Goal: Transaction & Acquisition: Purchase product/service

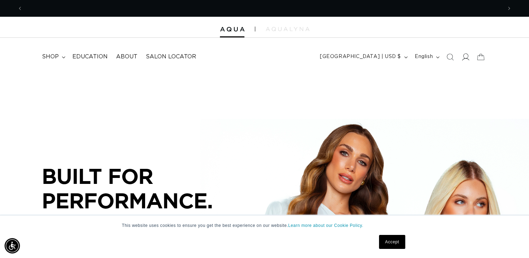
scroll to position [0, 479]
click at [468, 57] on icon at bounding box center [465, 56] width 7 height 7
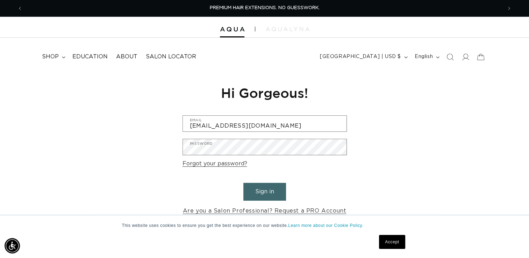
click at [264, 191] on button "Sign in" at bounding box center [264, 192] width 43 height 18
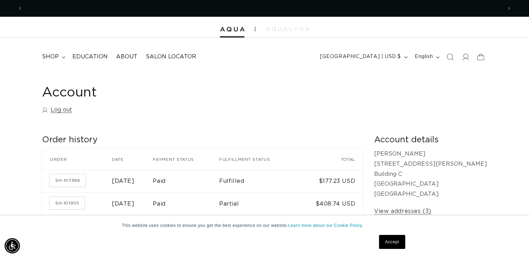
scroll to position [0, 479]
click at [53, 58] on span "shop" at bounding box center [50, 56] width 17 height 7
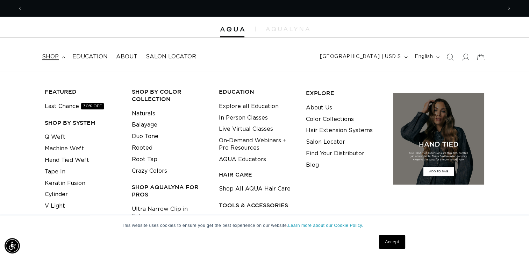
scroll to position [0, 0]
click at [69, 147] on link "Machine Weft" at bounding box center [64, 149] width 39 height 12
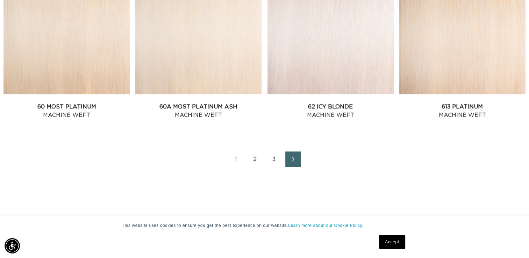
scroll to position [987, 0]
click at [293, 164] on link "Next page" at bounding box center [292, 159] width 15 height 15
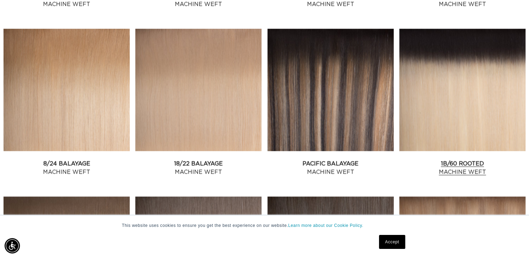
click at [445, 159] on link "1B/60 Rooted Machine Weft" at bounding box center [462, 167] width 126 height 17
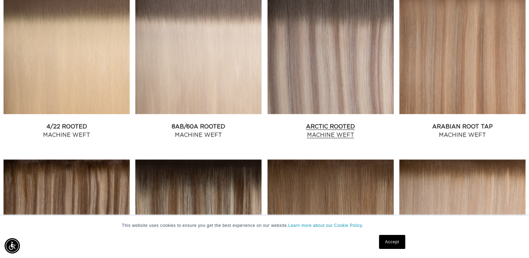
scroll to position [0, 958]
click at [336, 122] on link "Arctic Rooted Machine Weft" at bounding box center [330, 130] width 126 height 17
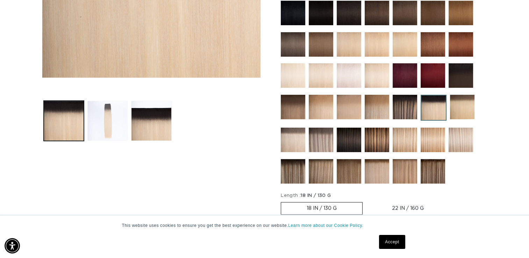
click at [112, 132] on button "Load image 2 in gallery view" at bounding box center [107, 121] width 40 height 40
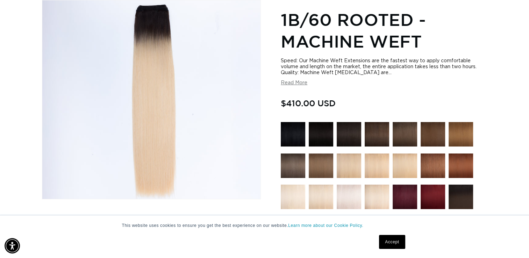
scroll to position [0, 958]
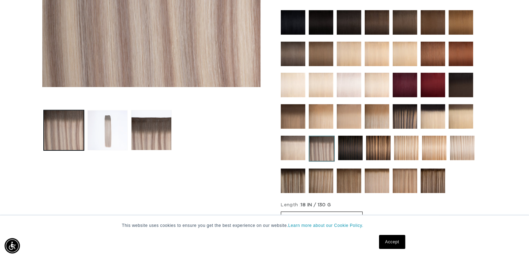
click at [106, 133] on button "Load image 2 in gallery view" at bounding box center [107, 130] width 40 height 40
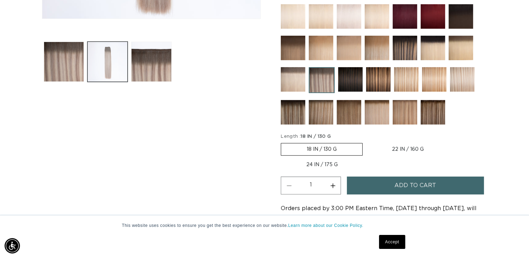
scroll to position [276, 0]
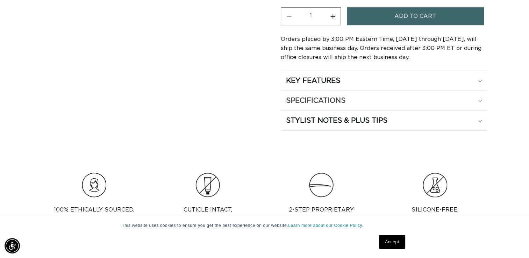
click at [453, 102] on div "SPECIFICATIONS" at bounding box center [384, 100] width 196 height 9
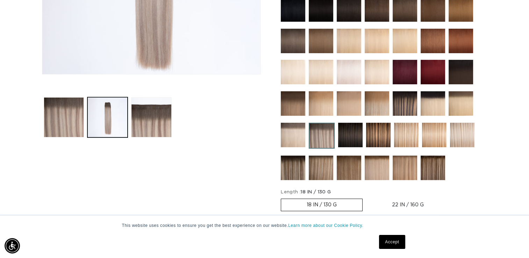
scroll to position [0, 479]
click at [331, 134] on img at bounding box center [322, 136] width 26 height 26
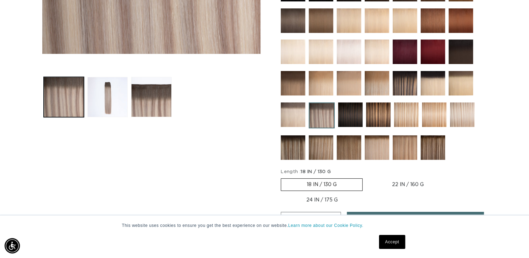
scroll to position [0, 479]
click at [464, 113] on img at bounding box center [462, 114] width 24 height 24
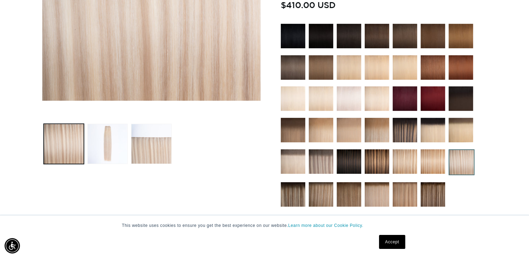
click at [295, 197] on img at bounding box center [293, 194] width 24 height 24
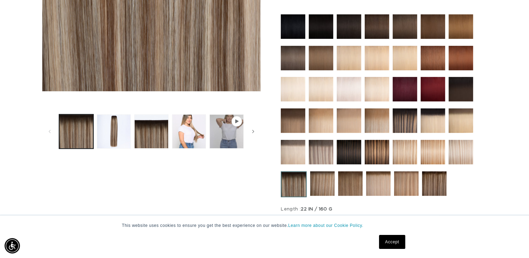
scroll to position [0, 958]
click at [399, 192] on img at bounding box center [406, 183] width 24 height 24
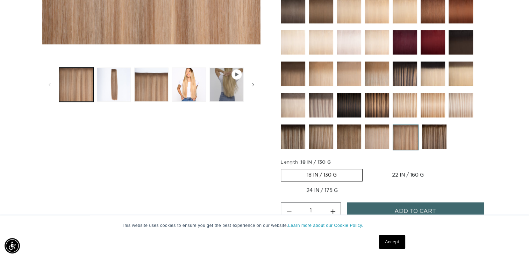
scroll to position [0, 958]
click at [323, 104] on img at bounding box center [321, 105] width 24 height 24
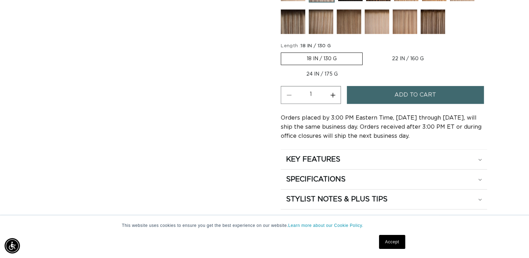
scroll to position [369, 0]
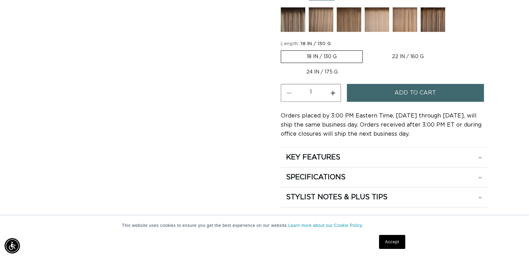
click at [339, 55] on label "18 IN / 130 G Variant sold out or unavailable" at bounding box center [322, 56] width 82 height 13
click at [283, 49] on input "18 IN / 130 G Variant sold out or unavailable" at bounding box center [282, 49] width 0 height 0
click at [381, 89] on button "Add to cart" at bounding box center [415, 93] width 137 height 18
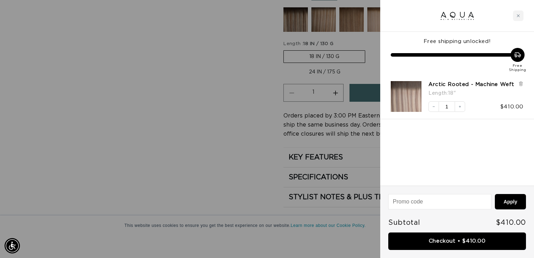
scroll to position [0, 969]
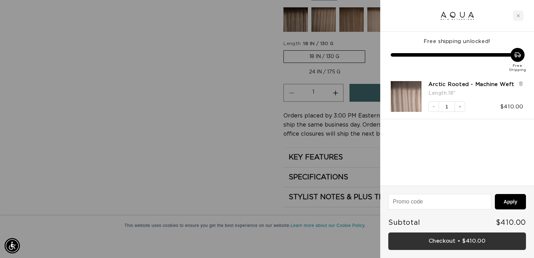
click at [458, 239] on link "Checkout • $410.00" at bounding box center [457, 241] width 138 height 18
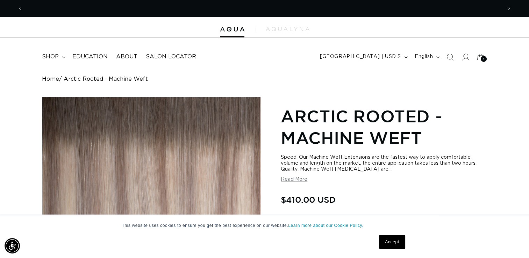
scroll to position [0, 479]
click at [467, 55] on icon at bounding box center [464, 56] width 7 height 7
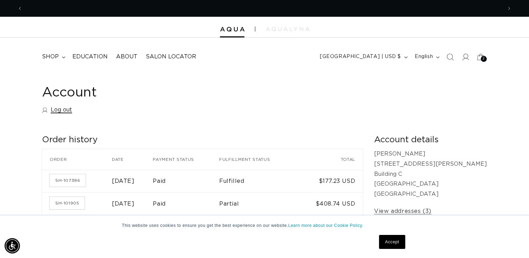
scroll to position [0, 479]
click at [62, 107] on link "Log out" at bounding box center [57, 110] width 30 height 10
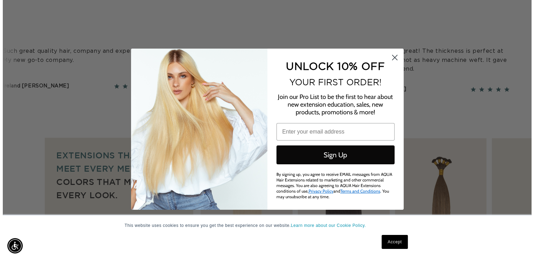
scroll to position [355, 0]
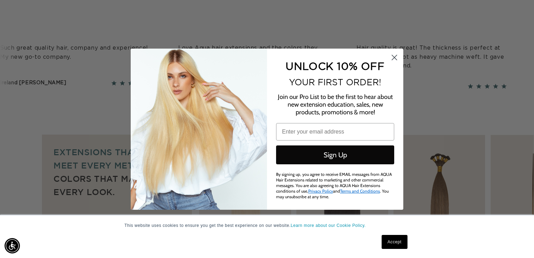
drag, startPoint x: 532, startPoint y: 27, endPoint x: 519, endPoint y: 45, distance: 21.7
click at [393, 59] on circle "Close dialog" at bounding box center [395, 57] width 12 height 12
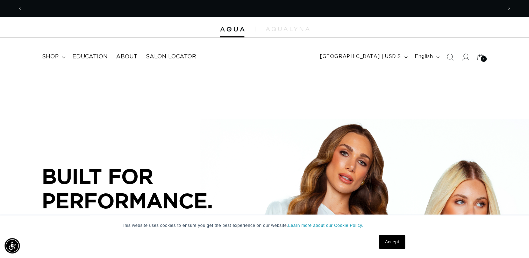
scroll to position [0, 479]
